Goal: Find specific page/section: Find specific page/section

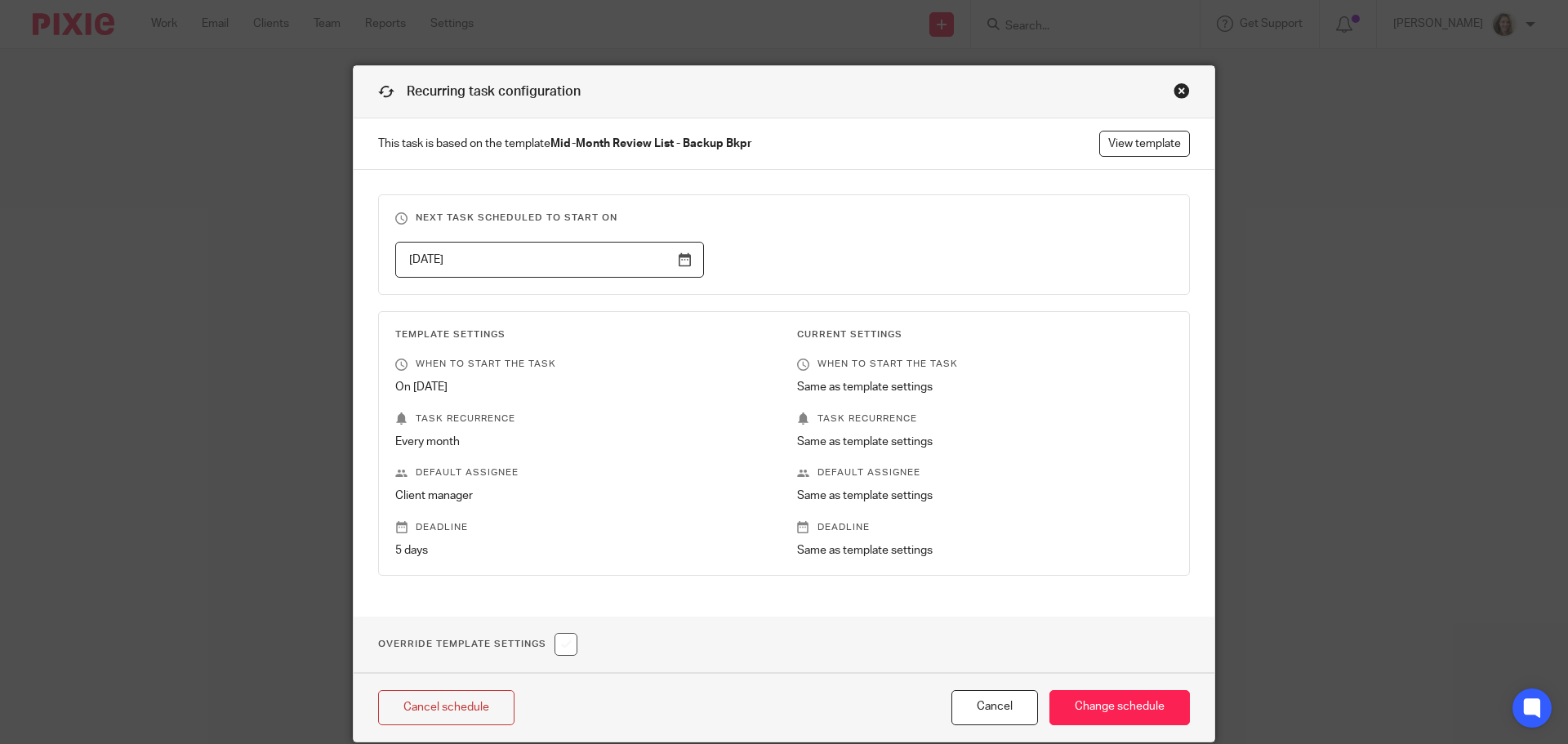
click at [1176, 85] on div "Close this dialog window" at bounding box center [1182, 91] width 17 height 17
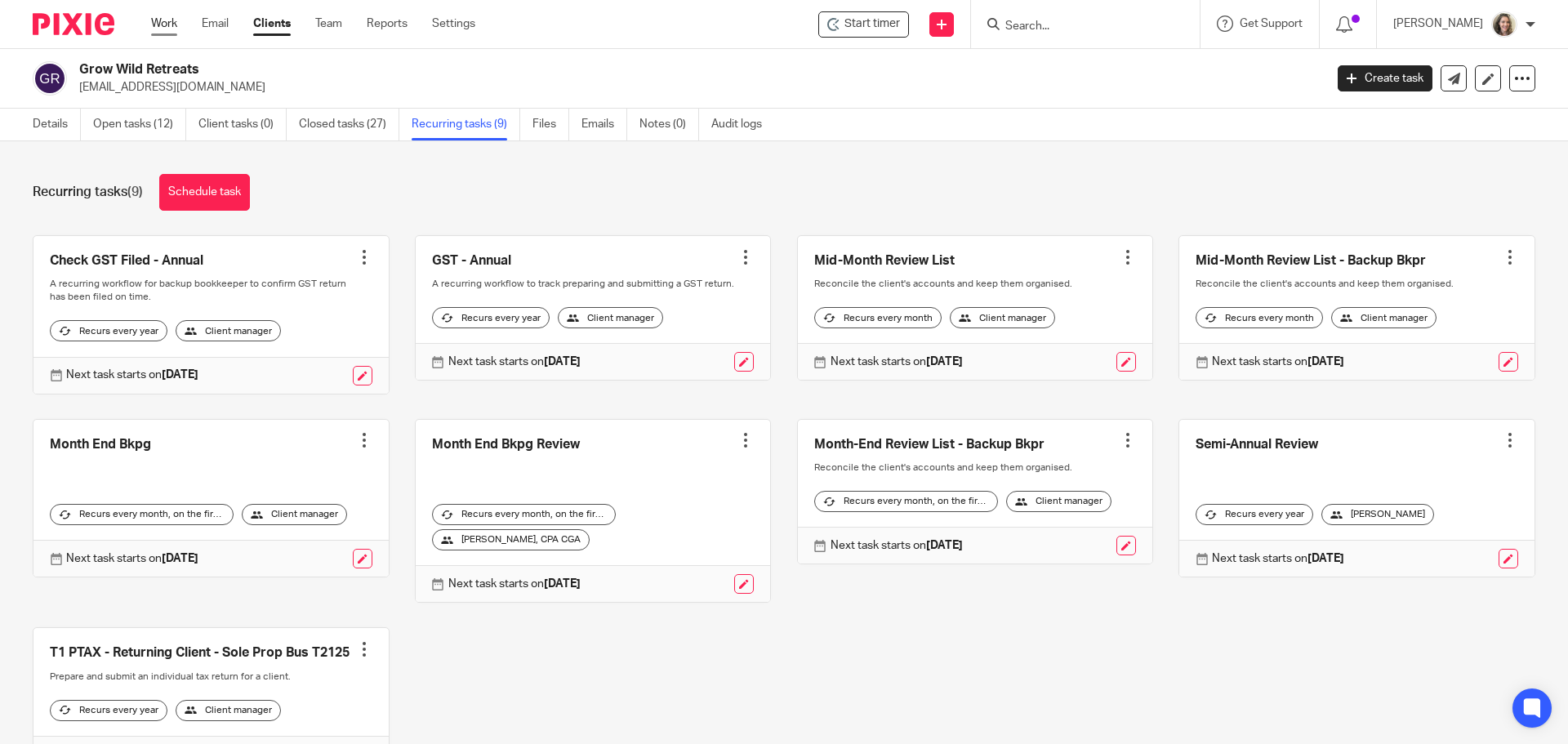
click at [167, 21] on link "Work" at bounding box center [164, 24] width 26 height 17
